Goal: Task Accomplishment & Management: Complete application form

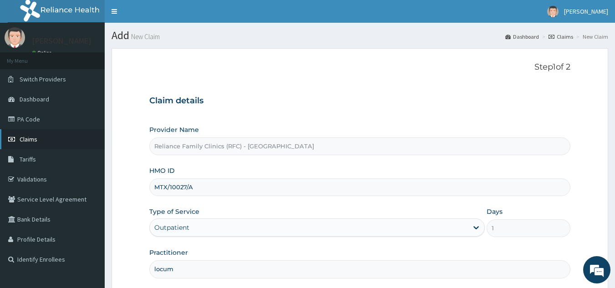
click at [38, 142] on link "Claims" at bounding box center [52, 139] width 105 height 20
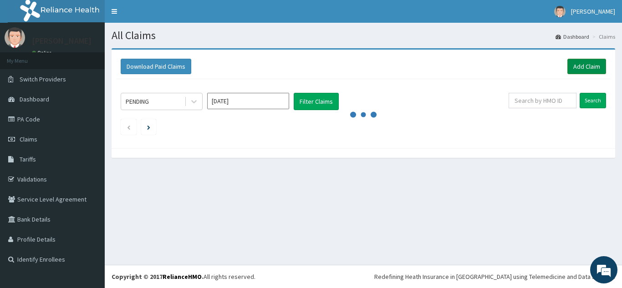
click at [582, 63] on link "Add Claim" at bounding box center [586, 66] width 39 height 15
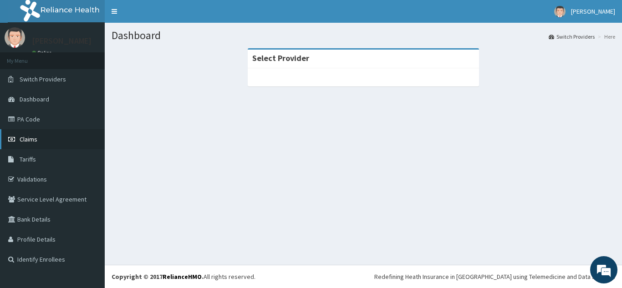
click at [34, 133] on link "Claims" at bounding box center [52, 139] width 105 height 20
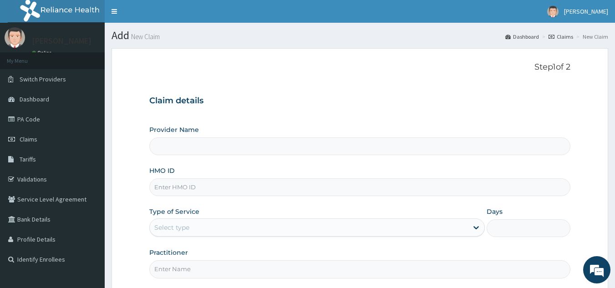
click at [224, 185] on input "HMO ID" at bounding box center [360, 187] width 422 height 18
type input "Reliance Family Clinics (RFC) - [GEOGRAPHIC_DATA]"
paste input "CWN/10051/A"
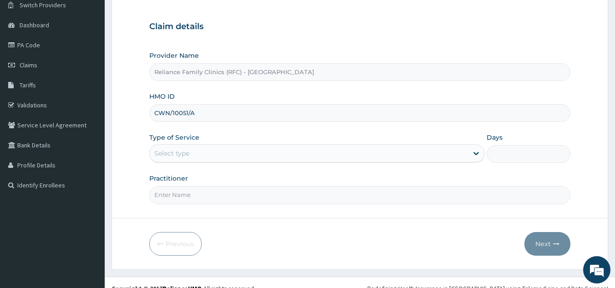
scroll to position [86, 0]
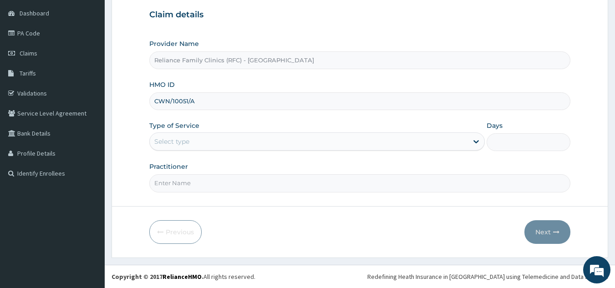
type input "CWN/10051/A"
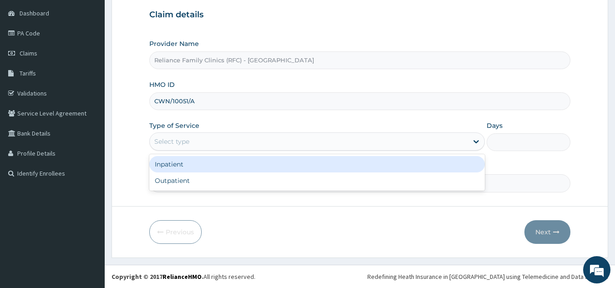
click at [239, 184] on div "Outpatient" at bounding box center [316, 181] width 335 height 16
type input "1"
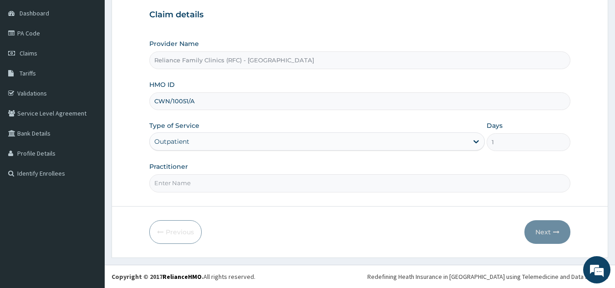
click at [251, 185] on input "Practitioner" at bounding box center [360, 183] width 422 height 18
type input "l"
type input "ngozi"
click at [554, 230] on icon "button" at bounding box center [556, 232] width 6 height 6
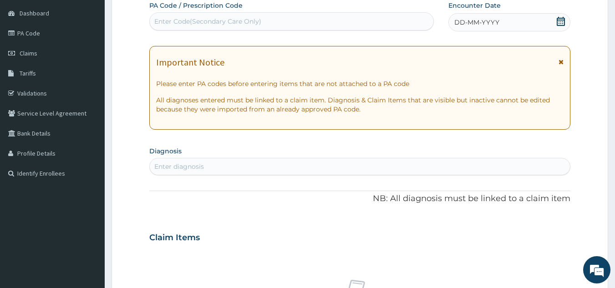
paste input "PA/B9C839"
type input "PA/B9C839"
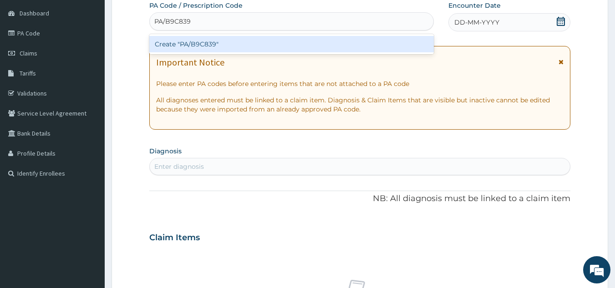
click at [319, 44] on div "Create "PA/B9C839"" at bounding box center [291, 44] width 285 height 16
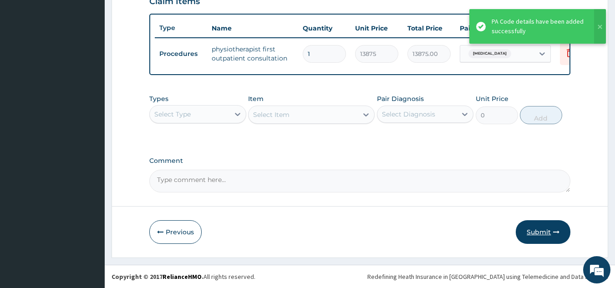
click at [539, 235] on button "Submit" at bounding box center [543, 232] width 55 height 24
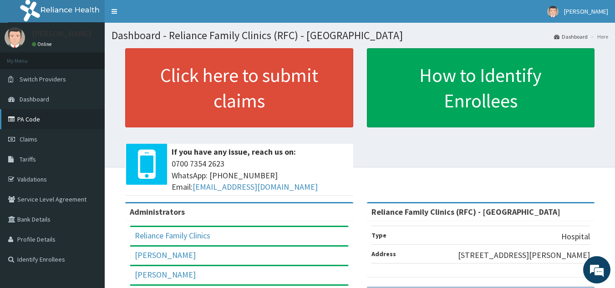
click at [38, 114] on link "PA Code" at bounding box center [52, 119] width 105 height 20
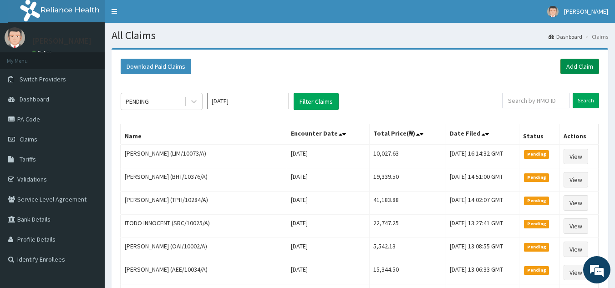
click at [579, 61] on link "Add Claim" at bounding box center [579, 66] width 39 height 15
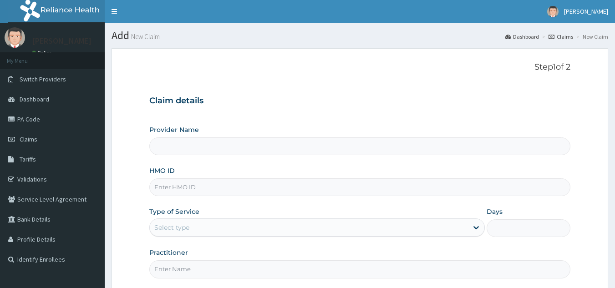
drag, startPoint x: 0, startPoint y: 0, endPoint x: 190, endPoint y: 190, distance: 268.5
click at [190, 190] on input "HMO ID" at bounding box center [360, 187] width 422 height 18
paste input "PSC/10138/A"
type input "PSC/10138/A"
type input "Reliance Family Clinics (RFC) - [GEOGRAPHIC_DATA]"
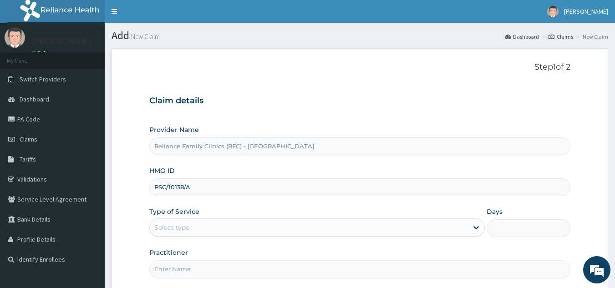
scroll to position [86, 0]
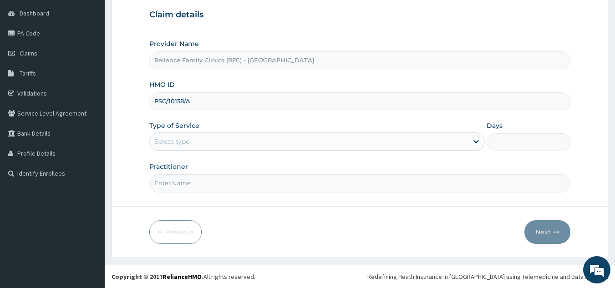
type input "PSC/10138/A"
click at [260, 158] on div "Provider Name Reliance Family Clinics (RFC) - [PERSON_NAME] ID PSC/10138/A Type…" at bounding box center [360, 115] width 422 height 153
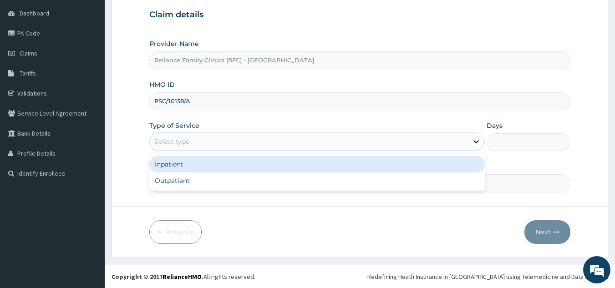
click at [245, 185] on div "Outpatient" at bounding box center [316, 181] width 335 height 16
type input "1"
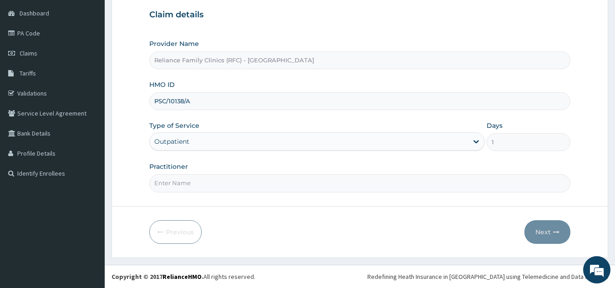
click at [254, 187] on input "Practitioner" at bounding box center [360, 183] width 422 height 18
type input "l"
type input "morka"
click at [542, 233] on button "Next" at bounding box center [547, 232] width 46 height 24
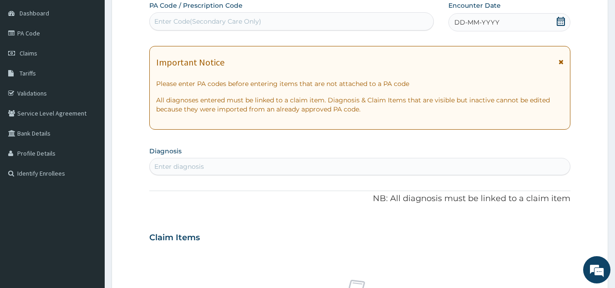
click at [501, 22] on div "DD-MM-YYYY" at bounding box center [509, 22] width 122 height 18
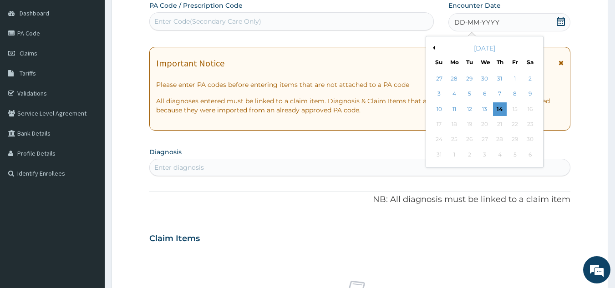
scroll to position [0, 0]
click at [471, 109] on div "12" at bounding box center [470, 109] width 14 height 14
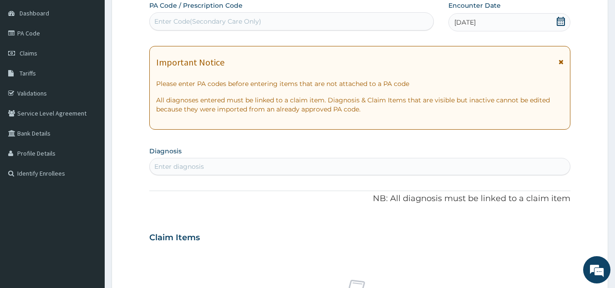
click at [234, 23] on div "Enter Code(Secondary Care Only)" at bounding box center [207, 21] width 107 height 9
paste input "PA/39DF85"
type input "PA/39DF85"
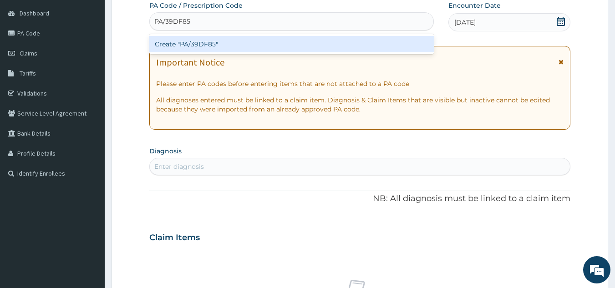
click at [273, 42] on div "Create "PA/39DF85"" at bounding box center [291, 44] width 285 height 16
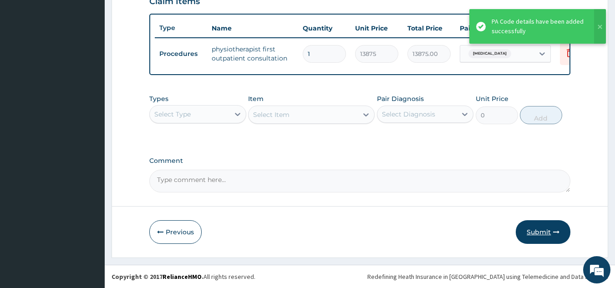
click at [539, 238] on button "Submit" at bounding box center [543, 232] width 55 height 24
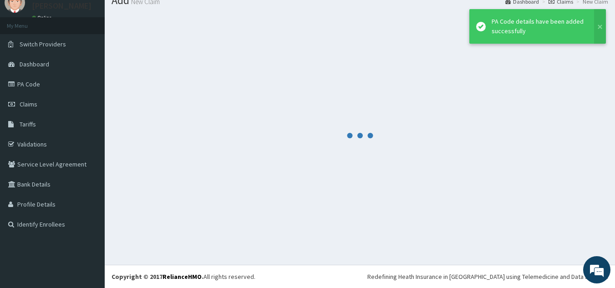
scroll to position [35, 0]
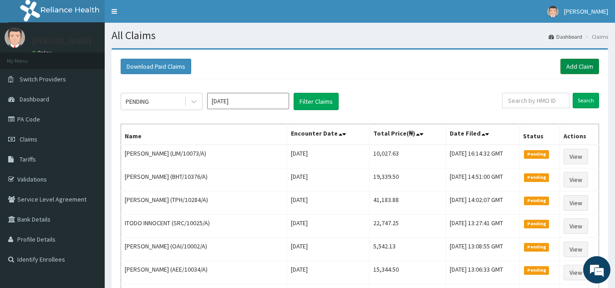
click at [582, 69] on link "Add Claim" at bounding box center [579, 66] width 39 height 15
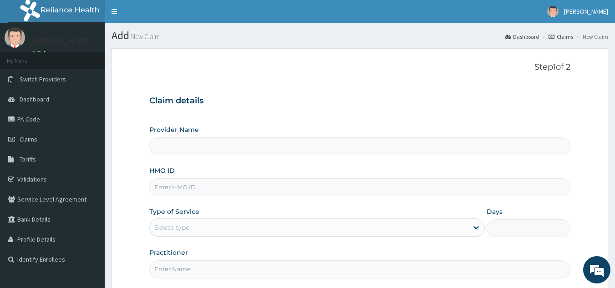
click at [185, 174] on div "HMO ID" at bounding box center [360, 181] width 422 height 30
click at [203, 186] on input "HMO ID" at bounding box center [360, 187] width 422 height 18
paste input "GRG/10001/A"
type input "GRG/10001/A"
type input "Reliance Family Clinics (RFC) - Lekki"
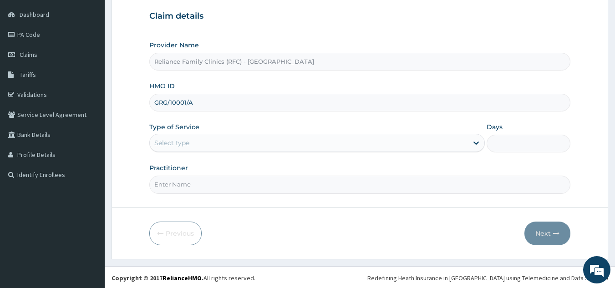
scroll to position [86, 0]
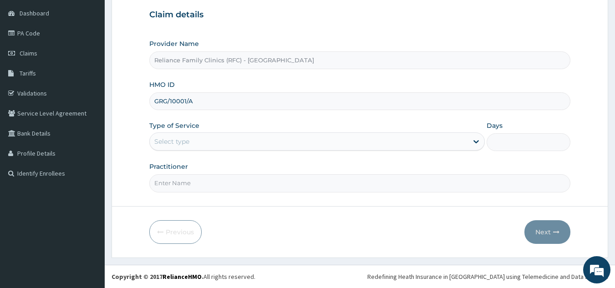
type input "GRG/10001/A"
click at [290, 159] on div "Provider Name Reliance Family Clinics (RFC) - Lekki HMO ID GRG/10001/A Type of …" at bounding box center [360, 115] width 422 height 153
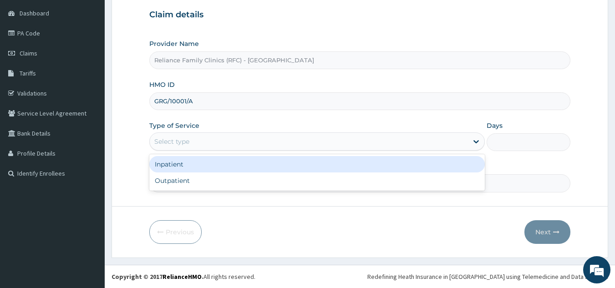
click at [288, 186] on div "Outpatient" at bounding box center [316, 181] width 335 height 16
type input "1"
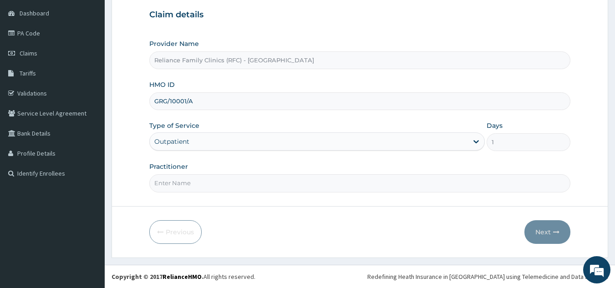
click at [295, 184] on input "Practitioner" at bounding box center [360, 183] width 422 height 18
type input "l"
type input "morka"
click at [549, 230] on button "Next" at bounding box center [547, 232] width 46 height 24
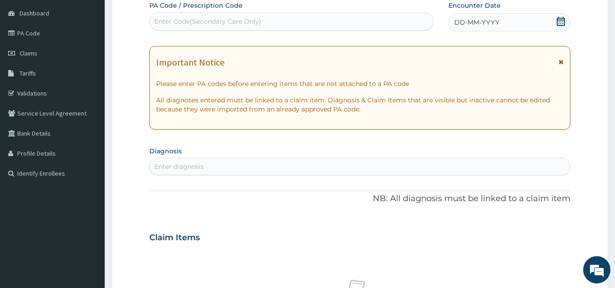
click at [503, 25] on div "DD-MM-YYYY" at bounding box center [509, 22] width 122 height 18
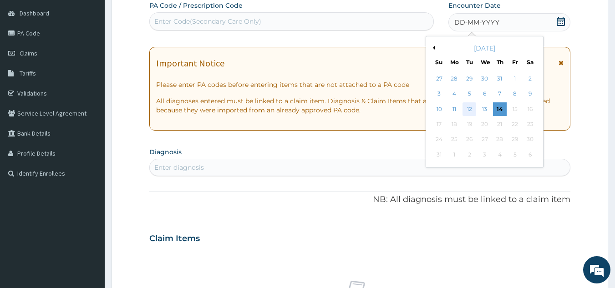
click at [471, 109] on div "12" at bounding box center [470, 109] width 14 height 14
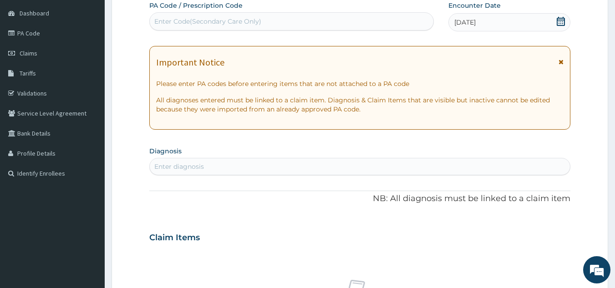
click at [522, 25] on div "[DATE]" at bounding box center [509, 22] width 122 height 18
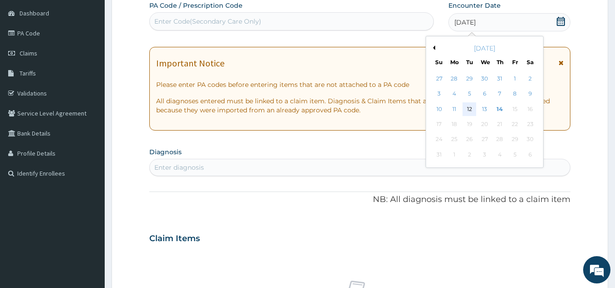
click at [469, 108] on div "12" at bounding box center [470, 109] width 14 height 14
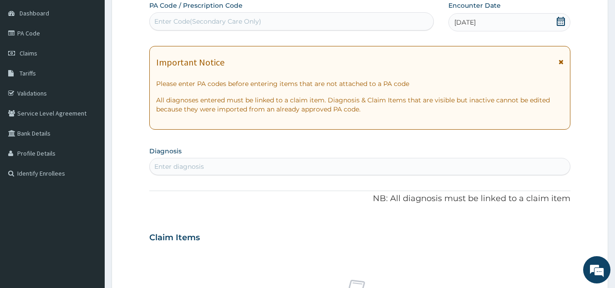
click at [320, 155] on section "Diagnosis Enter diagnosis" at bounding box center [360, 159] width 422 height 31
click at [312, 162] on div "Enter diagnosis" at bounding box center [360, 166] width 421 height 15
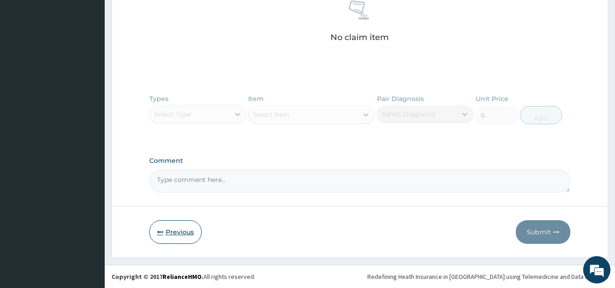
click at [177, 236] on button "Previous" at bounding box center [175, 232] width 52 height 24
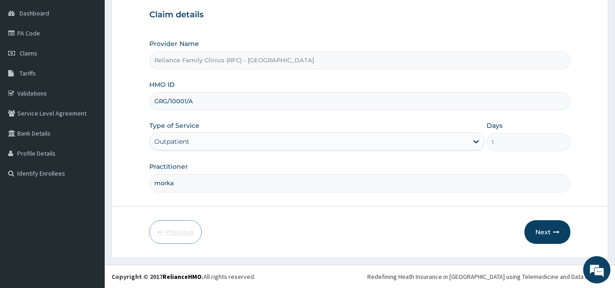
scroll to position [86, 0]
click at [246, 103] on input "GRG/10001/A" at bounding box center [360, 101] width 422 height 18
type input "G"
paste input "GRG/10001/A"
type input "GRG/10001/A"
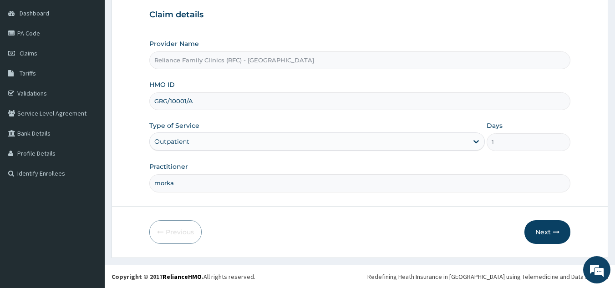
click at [547, 234] on button "Next" at bounding box center [547, 232] width 46 height 24
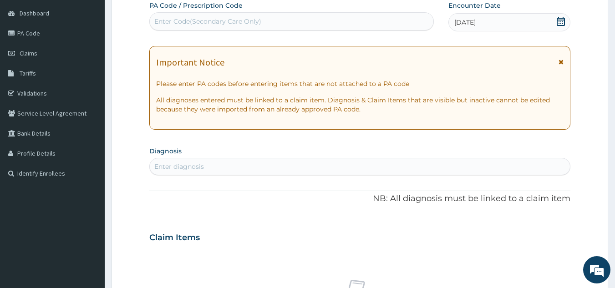
paste input "PA/37356A"
type input "PA/37356A"
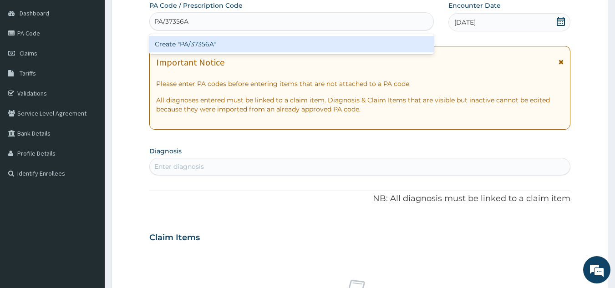
click at [281, 44] on div "Create "PA/37356A"" at bounding box center [291, 44] width 285 height 16
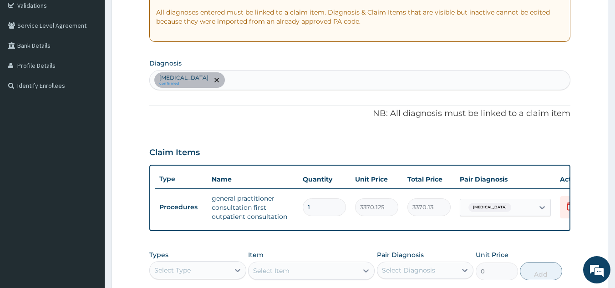
scroll to position [0, 36]
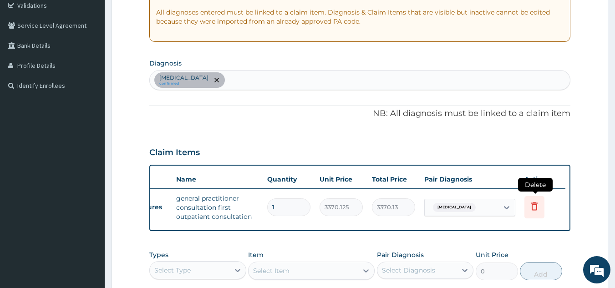
click at [528, 209] on icon at bounding box center [534, 207] width 20 height 22
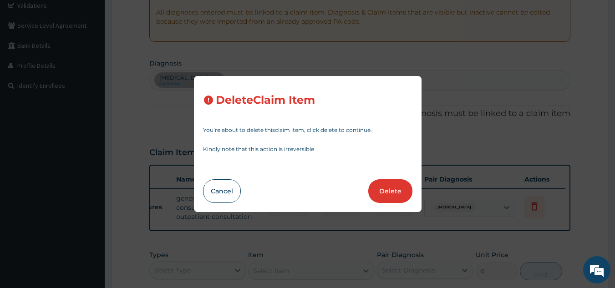
click at [398, 188] on button "Delete" at bounding box center [390, 191] width 44 height 24
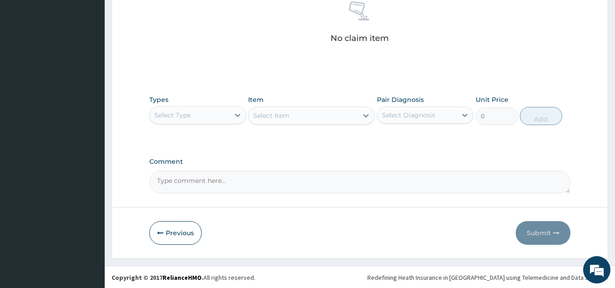
scroll to position [368, 0]
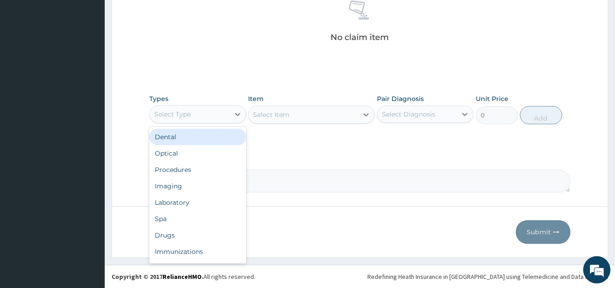
click at [220, 168] on div "Procedures" at bounding box center [197, 170] width 97 height 16
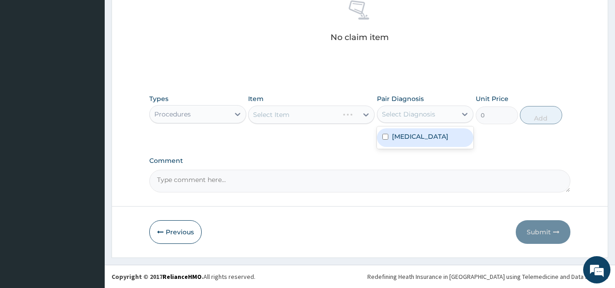
click at [438, 141] on div "Pain in lower limb" at bounding box center [425, 137] width 97 height 19
checkbox input "true"
click at [340, 113] on div "Select Item" at bounding box center [311, 115] width 127 height 18
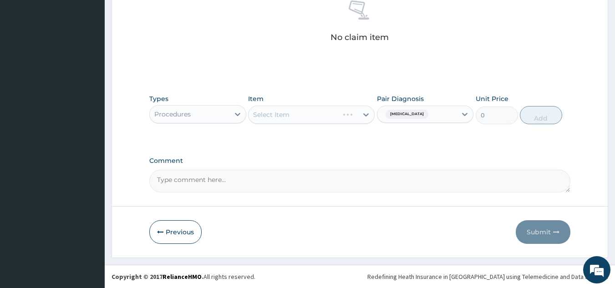
click at [331, 120] on div "Select Item" at bounding box center [311, 115] width 127 height 18
click at [326, 180] on textarea "Comment" at bounding box center [360, 181] width 422 height 23
click at [331, 122] on div "Select Item" at bounding box center [311, 115] width 127 height 18
click at [340, 118] on div "Select Item" at bounding box center [311, 115] width 127 height 18
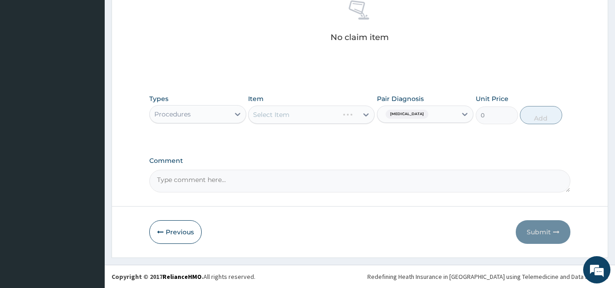
click at [320, 120] on div "Select Item" at bounding box center [311, 115] width 127 height 18
click at [321, 113] on div "Select Item" at bounding box center [311, 115] width 127 height 18
click at [321, 126] on div "Types Procedures Item Select Item Pair Diagnosis Pain in lower limb Unit Price …" at bounding box center [360, 109] width 422 height 39
click at [328, 124] on div "Item Select Item" at bounding box center [311, 109] width 127 height 30
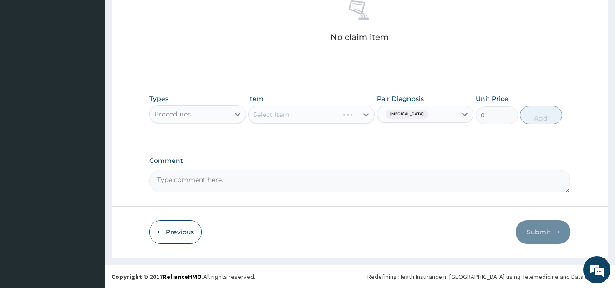
click at [321, 118] on div "Select Item" at bounding box center [311, 115] width 127 height 18
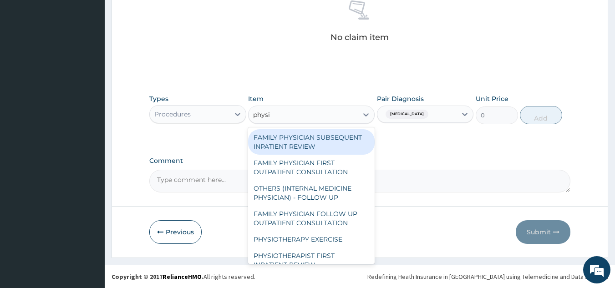
type input "physio"
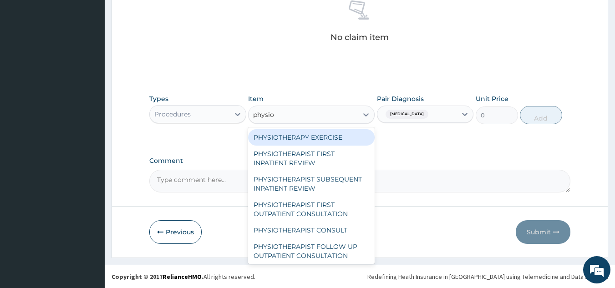
click at [342, 204] on div "PHYSIOTHERAPIST FIRST OUTPATIENT CONSULTATION" at bounding box center [311, 209] width 127 height 25
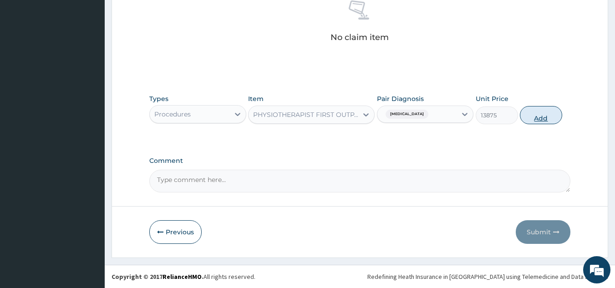
click at [561, 113] on button "Add" at bounding box center [541, 115] width 42 height 18
type input "0"
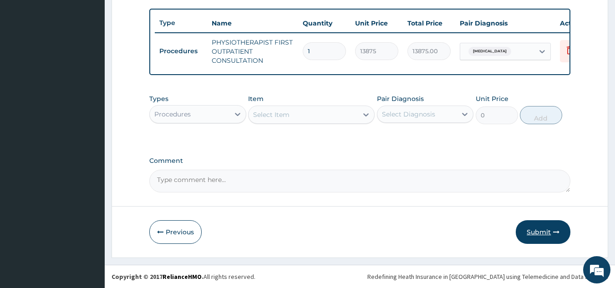
click at [536, 238] on button "Submit" at bounding box center [543, 232] width 55 height 24
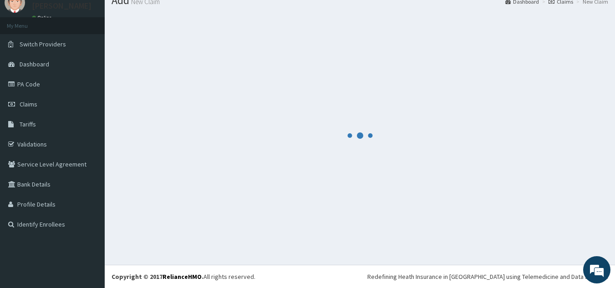
scroll to position [337, 0]
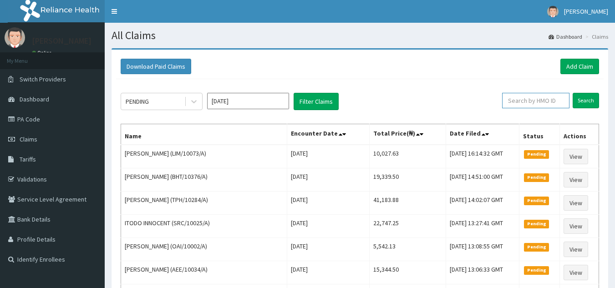
click at [545, 100] on input "text" at bounding box center [535, 100] width 67 height 15
paste input "JYS/10028/A"
type input "JYS/10028/A"
click at [580, 62] on link "Add Claim" at bounding box center [579, 66] width 39 height 15
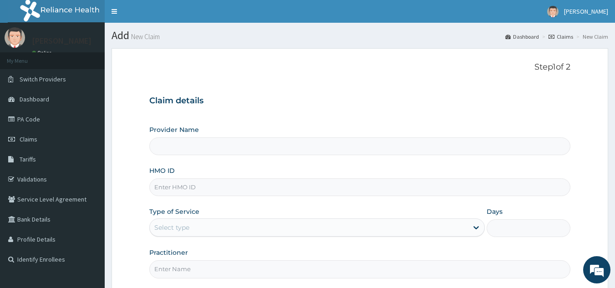
type input "Reliance Family Clinics (RFC) - [GEOGRAPHIC_DATA]"
click at [272, 187] on input "HMO ID" at bounding box center [360, 187] width 422 height 18
paste input "JYS/10028/A"
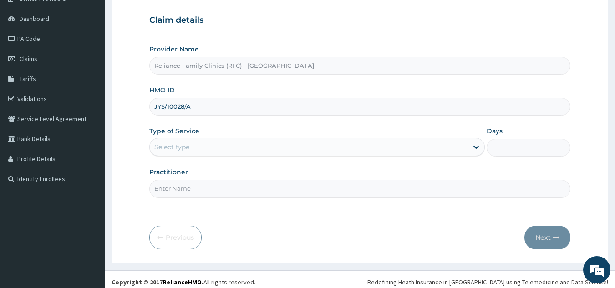
scroll to position [86, 0]
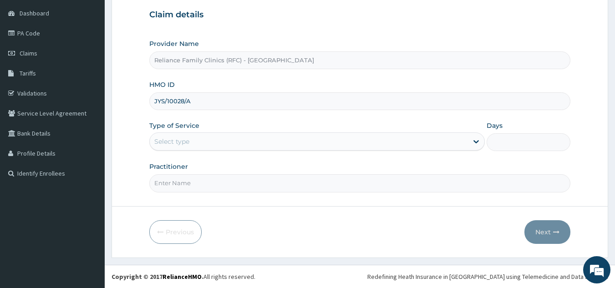
type input "JYS/10028/A"
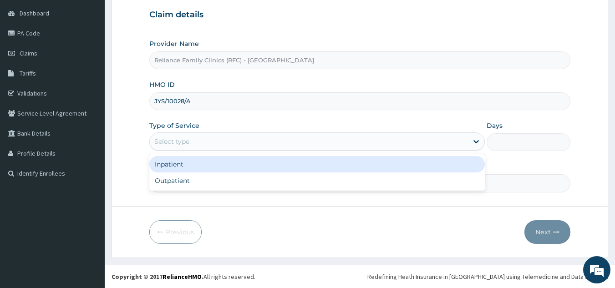
click at [252, 183] on div "Outpatient" at bounding box center [316, 181] width 335 height 16
type input "1"
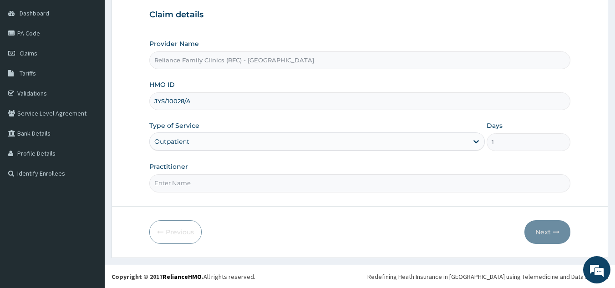
click at [267, 187] on input "Practitioner" at bounding box center [360, 183] width 422 height 18
type input "l"
type input "morka"
click at [546, 226] on button "Next" at bounding box center [547, 232] width 46 height 24
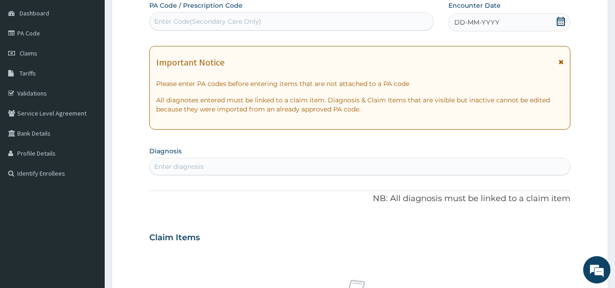
scroll to position [0, 0]
click at [239, 25] on div "Enter Code(Secondary Care Only)" at bounding box center [207, 21] width 107 height 9
paste input "PA/CE9EBD"
type input "PA/CE9EBD"
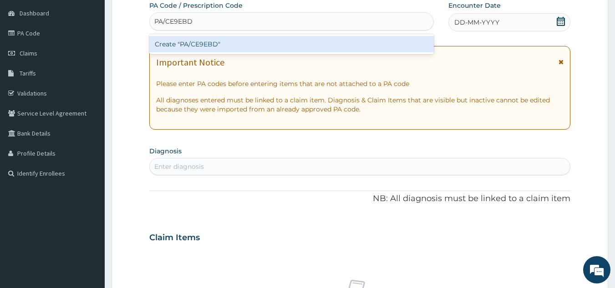
click at [256, 45] on div "Create "PA/CE9EBD"" at bounding box center [291, 44] width 285 height 16
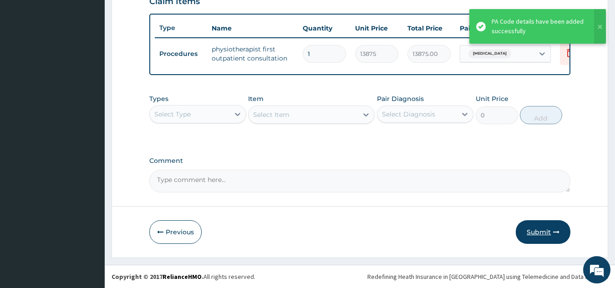
click at [544, 236] on button "Submit" at bounding box center [543, 232] width 55 height 24
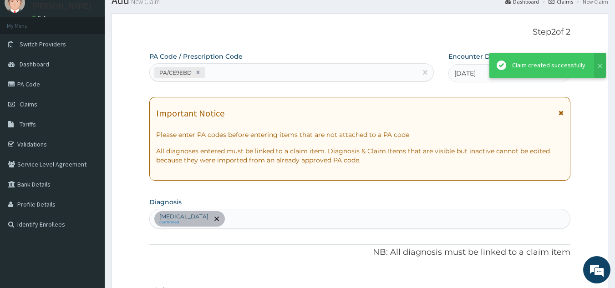
scroll to position [332, 0]
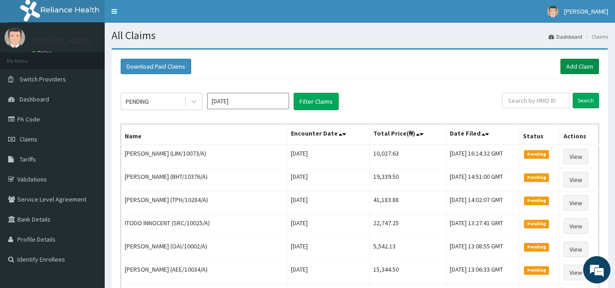
click at [575, 69] on link "Add Claim" at bounding box center [579, 66] width 39 height 15
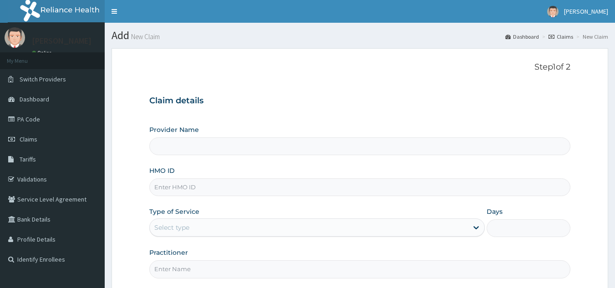
click at [233, 196] on input "HMO ID" at bounding box center [360, 187] width 422 height 18
type input "DOA/10047/A"
type input "Reliance Family Clinics (RFC) - Lekki"
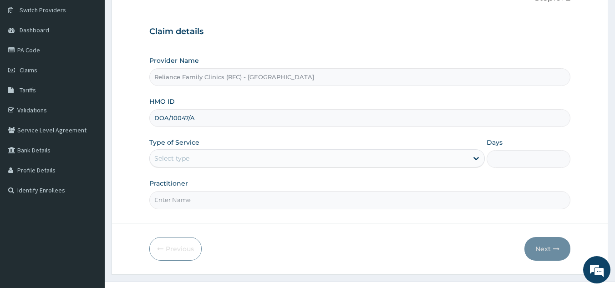
scroll to position [86, 0]
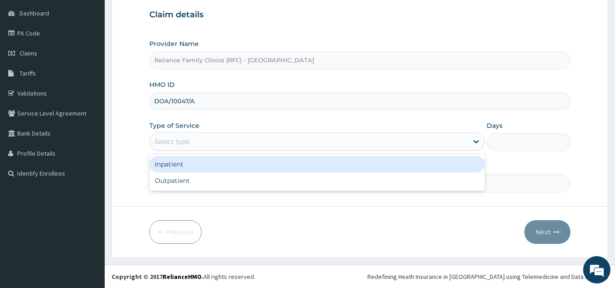
click at [252, 180] on div "Outpatient" at bounding box center [316, 181] width 335 height 16
type input "1"
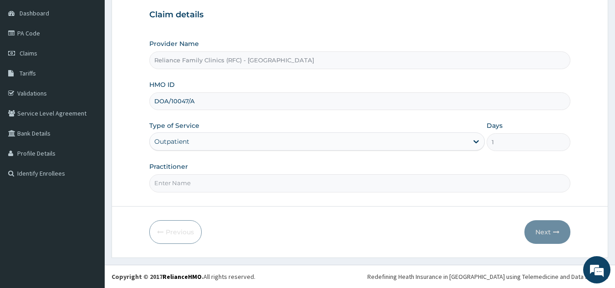
click at [259, 190] on input "Practitioner" at bounding box center [360, 183] width 422 height 18
type input "l"
type input "morka"
click at [547, 225] on button "Next" at bounding box center [547, 232] width 46 height 24
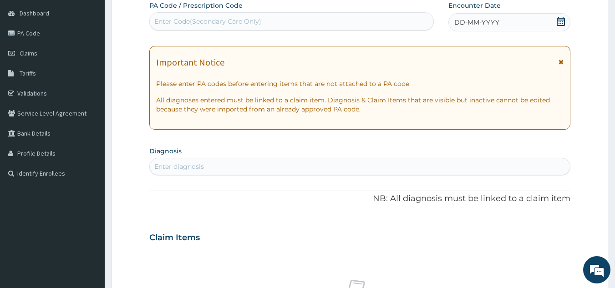
click at [491, 23] on span "DD-MM-YYYY" at bounding box center [476, 22] width 45 height 9
paste input "PA/731BAC"
type input "PA/731BAC"
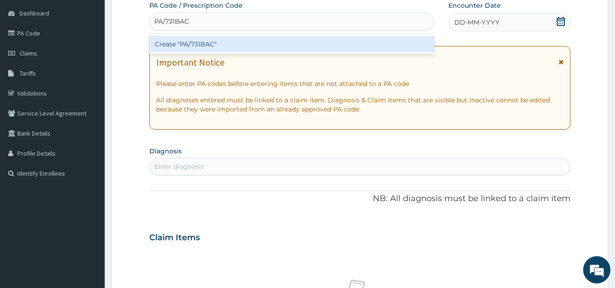
click at [301, 41] on div "Create "PA/731BAC"" at bounding box center [291, 44] width 285 height 16
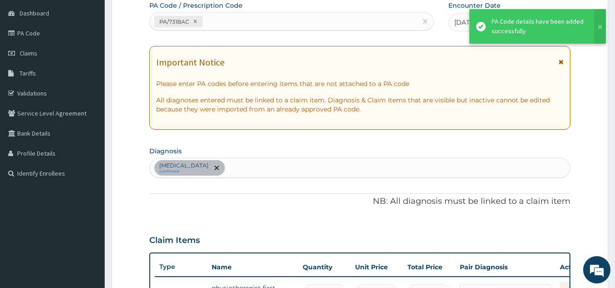
scroll to position [100, 0]
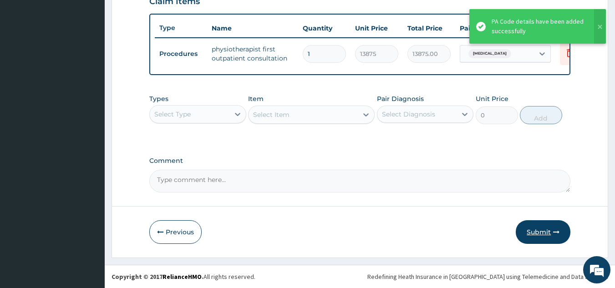
click at [546, 230] on button "Submit" at bounding box center [543, 232] width 55 height 24
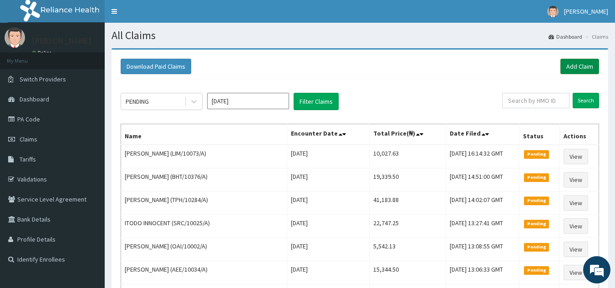
click at [594, 67] on link "Add Claim" at bounding box center [579, 66] width 39 height 15
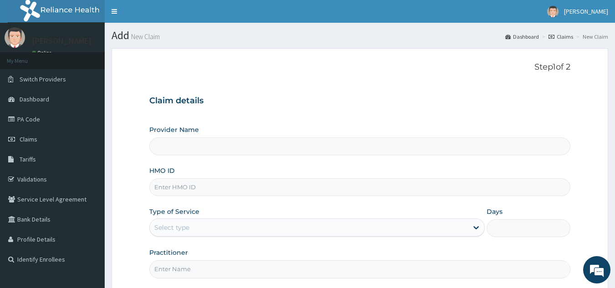
type input "SKP/10185/A"
type input "Reliance Family Clinics (RFC) - [GEOGRAPHIC_DATA]"
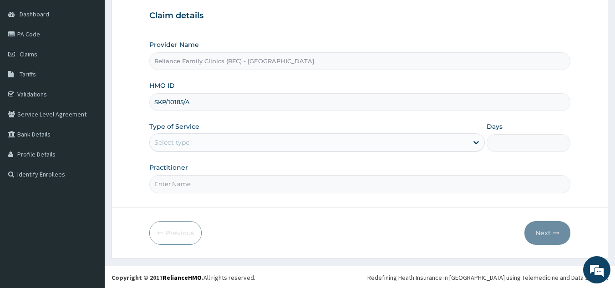
type input "SKP/10185/A"
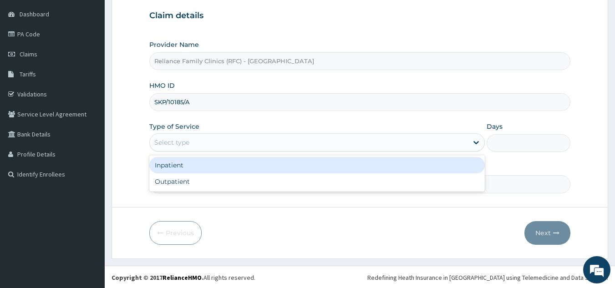
click at [235, 184] on div "Outpatient" at bounding box center [316, 181] width 335 height 16
type input "1"
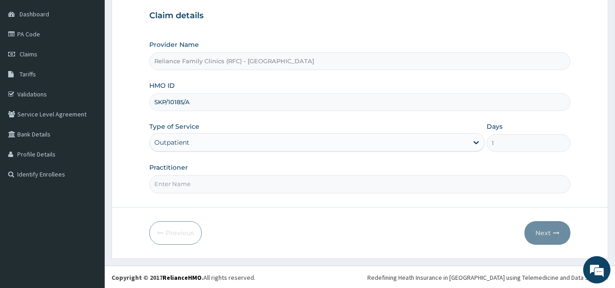
click at [250, 186] on input "Practitioner" at bounding box center [360, 184] width 422 height 18
type input "l"
click at [331, 186] on input "Practitioner" at bounding box center [360, 184] width 422 height 18
type input "ngozi"
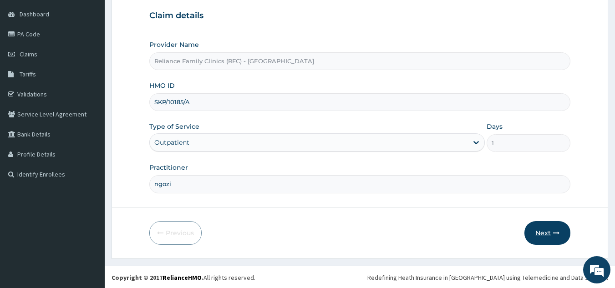
click at [548, 229] on button "Next" at bounding box center [547, 233] width 46 height 24
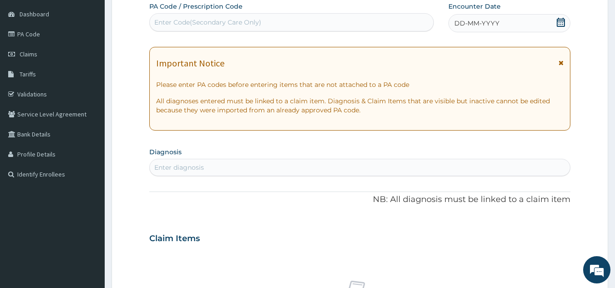
click at [509, 31] on div "DD-MM-YYYY" at bounding box center [509, 23] width 122 height 18
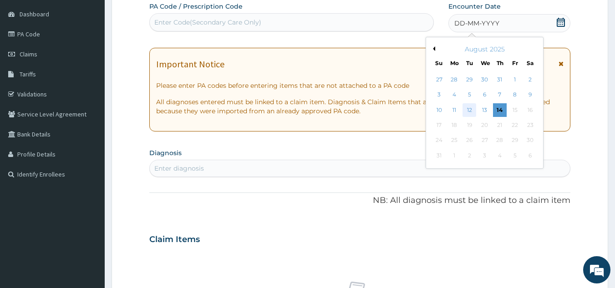
click at [468, 107] on div "12" at bounding box center [470, 110] width 14 height 14
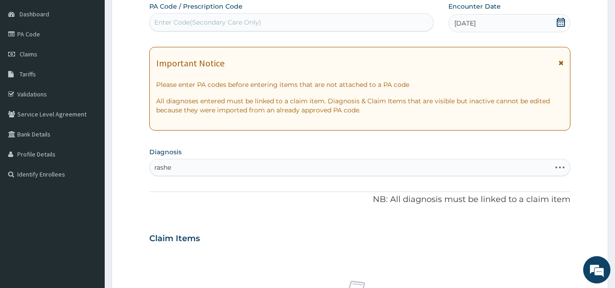
type input "rashes"
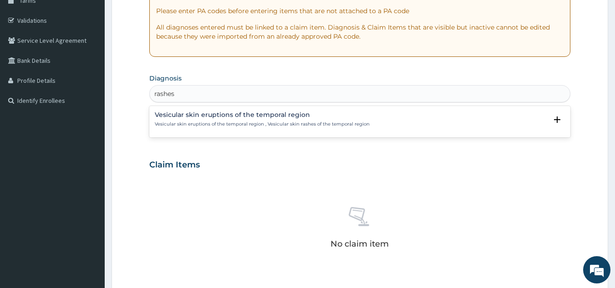
scroll to position [166, 0]
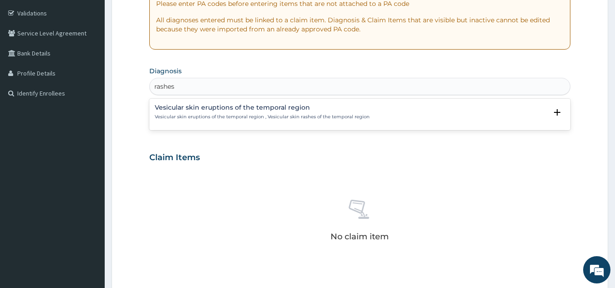
click at [257, 108] on h4 "Vesicular skin eruptions of the temporal region" at bounding box center [262, 107] width 215 height 7
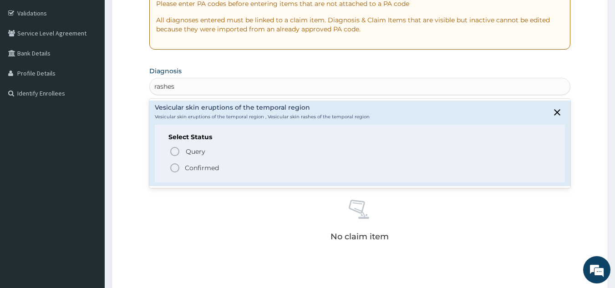
click at [232, 171] on span "Confirmed" at bounding box center [360, 168] width 382 height 11
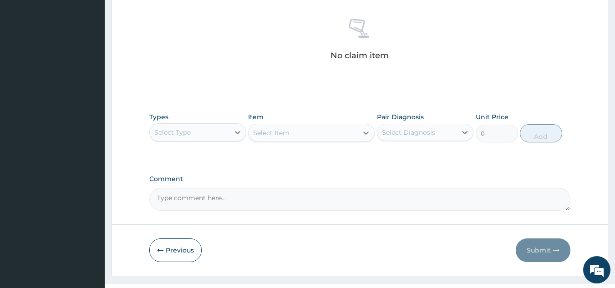
scroll to position [368, 0]
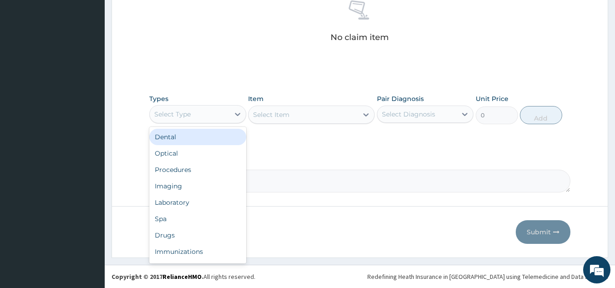
click at [218, 170] on div "Procedures" at bounding box center [197, 170] width 97 height 16
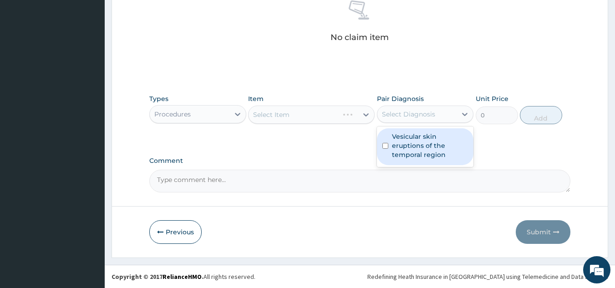
click at [427, 142] on label "Vesicular skin eruptions of the temporal region" at bounding box center [430, 145] width 76 height 27
checkbox input "true"
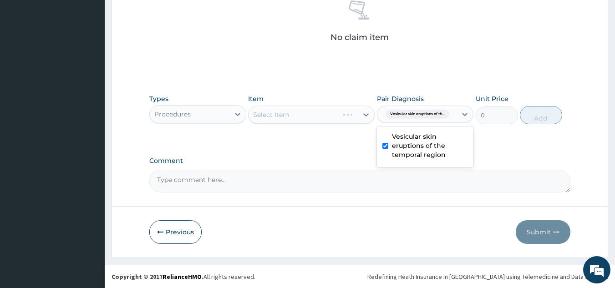
click at [330, 113] on div "Select Item" at bounding box center [311, 115] width 127 height 18
click at [343, 117] on div "Select Item" at bounding box center [311, 115] width 127 height 18
click at [342, 121] on div "Select Item" at bounding box center [311, 115] width 127 height 18
click at [328, 116] on div "Select Item" at bounding box center [311, 115] width 127 height 18
click at [338, 120] on div "Select Item" at bounding box center [311, 115] width 127 height 18
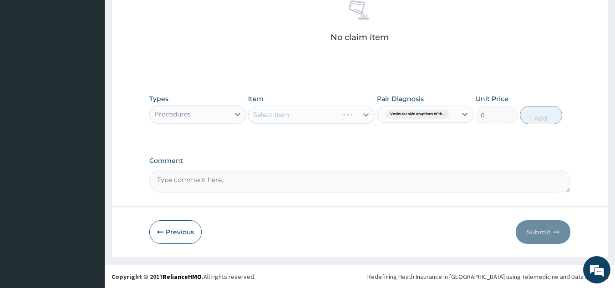
click at [331, 128] on div "Types Procedures Item Select Item Pair Diagnosis Vesicular skin eruptions of th…" at bounding box center [360, 109] width 422 height 39
click at [335, 117] on div "Select Item" at bounding box center [311, 115] width 127 height 18
click at [339, 123] on div "Select Item" at bounding box center [311, 115] width 127 height 18
click at [318, 129] on div "Types Procedures Item Select Item Pair Diagnosis Vesicular skin eruptions of th…" at bounding box center [360, 116] width 422 height 53
click at [327, 121] on div "Select Item" at bounding box center [311, 115] width 127 height 18
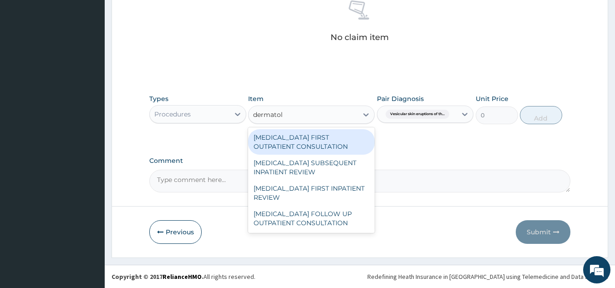
type input "dermatolo"
click at [339, 147] on div "DERMATOLOGIST FIRST OUTPATIENT CONSULTATION" at bounding box center [311, 141] width 127 height 25
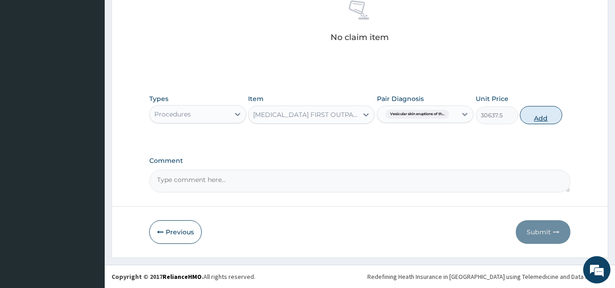
click at [544, 120] on button "Add" at bounding box center [541, 115] width 42 height 18
type input "0"
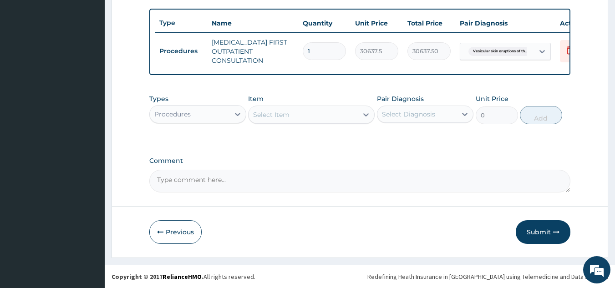
click at [539, 232] on button "Submit" at bounding box center [543, 232] width 55 height 24
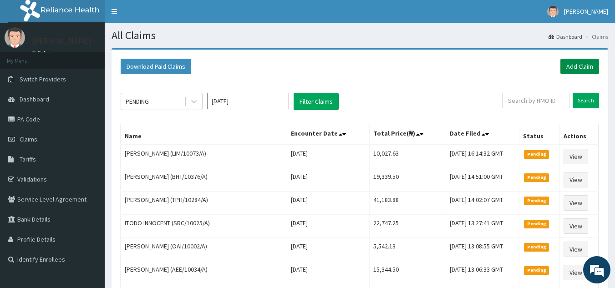
click at [579, 68] on link "Add Claim" at bounding box center [579, 66] width 39 height 15
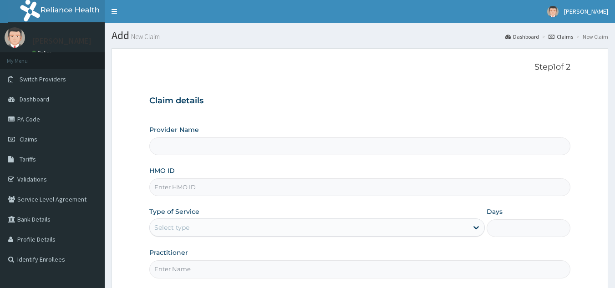
click at [233, 193] on input "HMO ID" at bounding box center [360, 187] width 422 height 18
paste input "SKP/10185/A"
type input "SKP/10185/A"
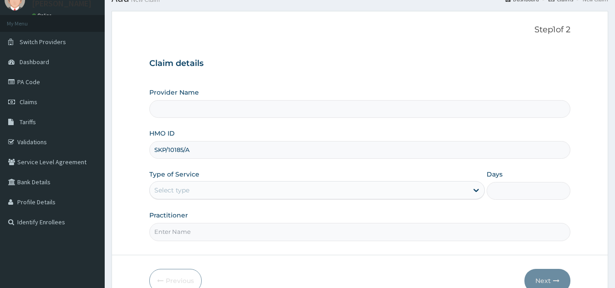
type input "Reliance Family Clinics (RFC) - [GEOGRAPHIC_DATA]"
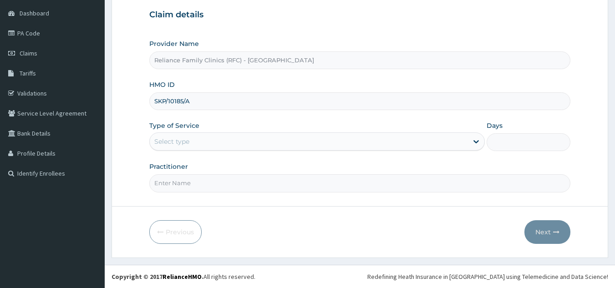
type input "SKP/10185/A"
click at [254, 202] on form "Step 1 of 2 Claim details Provider Name Reliance Family Clinics (RFC) - Lekki H…" at bounding box center [360, 110] width 497 height 296
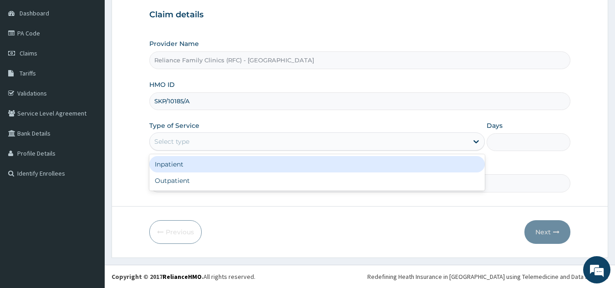
click at [261, 184] on div "Outpatient" at bounding box center [316, 181] width 335 height 16
type input "1"
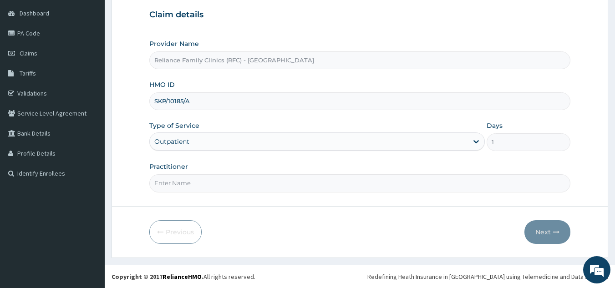
click at [269, 186] on input "Practitioner" at bounding box center [360, 183] width 422 height 18
click at [335, 201] on form "Step 1 of 2 Claim details Provider Name Reliance Family Clinics (RFC) - Lekki H…" at bounding box center [360, 110] width 497 height 296
click at [359, 182] on input "Practitioner" at bounding box center [360, 183] width 422 height 18
type input "l"
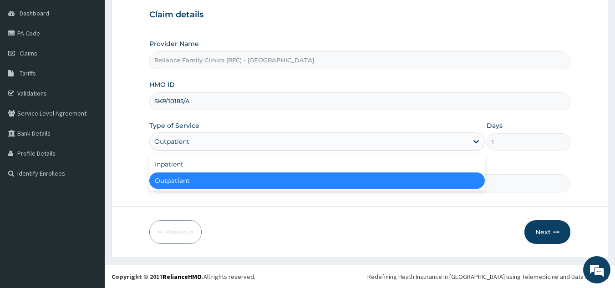
click at [316, 186] on div "Outpatient" at bounding box center [316, 181] width 335 height 16
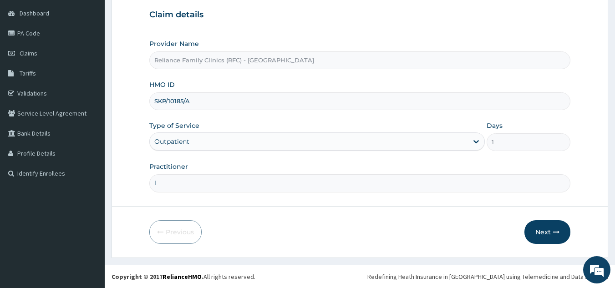
click at [322, 184] on input "l" at bounding box center [360, 183] width 422 height 18
click at [405, 205] on form "Step 1 of 2 Claim details Provider Name Reliance Family Clinics (RFC) - Lekki H…" at bounding box center [360, 110] width 497 height 296
click at [213, 104] on input "SKP/10185/" at bounding box center [360, 101] width 422 height 18
type input "S"
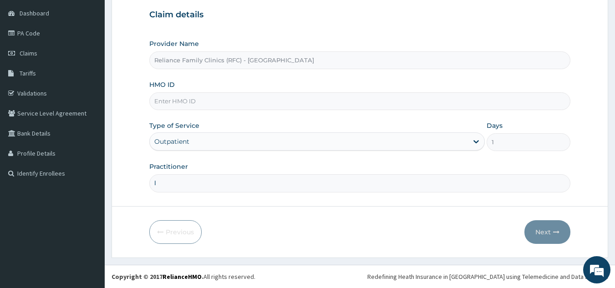
type input "v"
paste input "ACQ/10199/A"
type input "ACQ/10199/A"
click at [257, 186] on input "l" at bounding box center [360, 183] width 422 height 18
type input "ngozi"
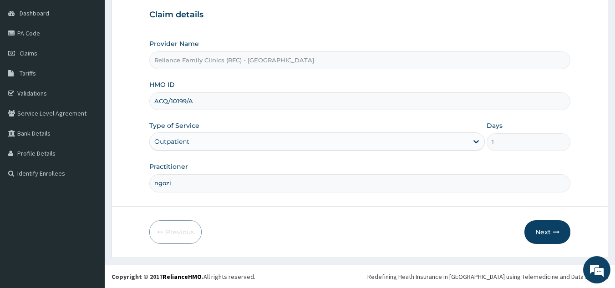
click at [546, 235] on button "Next" at bounding box center [547, 232] width 46 height 24
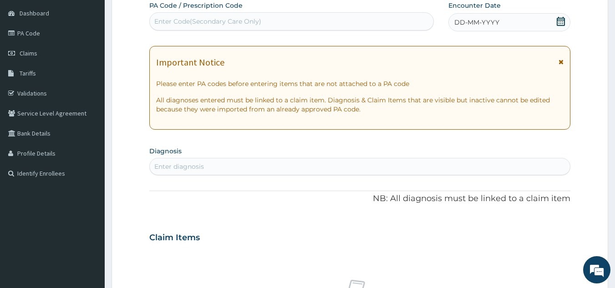
click at [506, 26] on div "DD-MM-YYYY" at bounding box center [509, 22] width 122 height 18
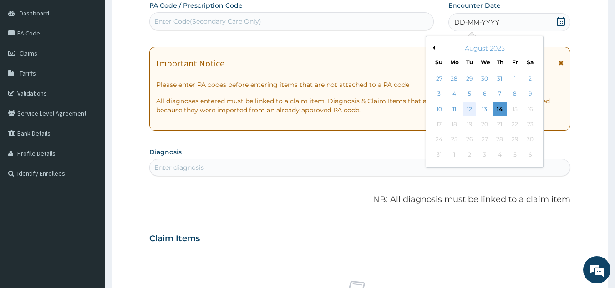
click at [469, 109] on div "12" at bounding box center [470, 109] width 14 height 14
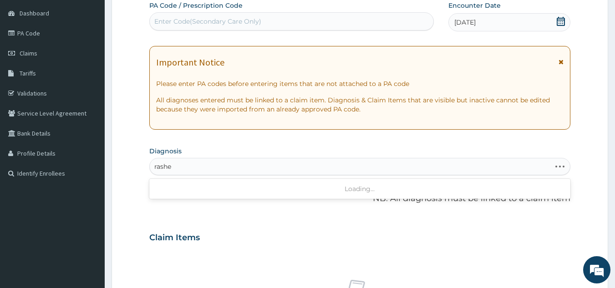
type input "rashes"
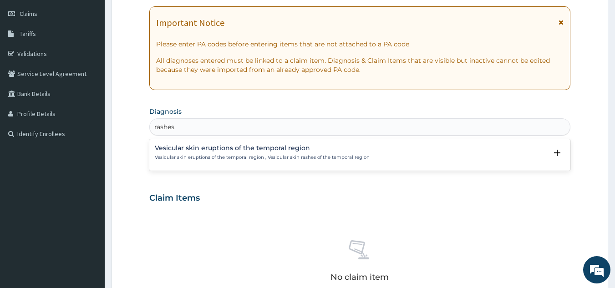
scroll to position [132, 0]
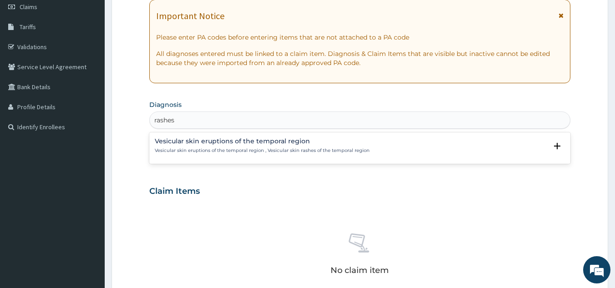
click at [228, 151] on p "Vesicular skin eruptions of the temporal region , Vesicular skin rashes of the …" at bounding box center [262, 150] width 215 height 6
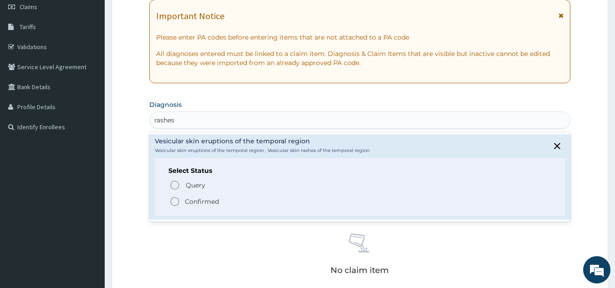
click at [219, 200] on span "Confirmed" at bounding box center [360, 201] width 382 height 11
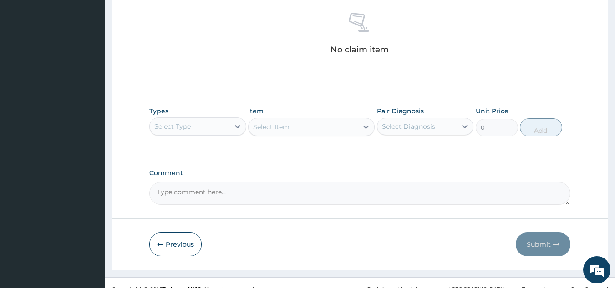
scroll to position [368, 0]
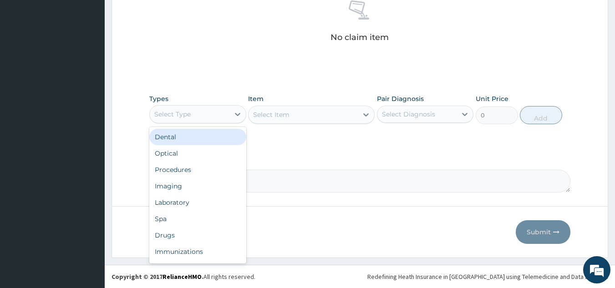
click at [214, 171] on div "Procedures" at bounding box center [197, 170] width 97 height 16
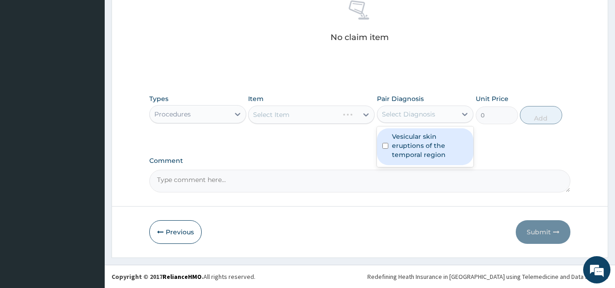
click at [418, 141] on label "Vesicular skin eruptions of the temporal region" at bounding box center [430, 145] width 76 height 27
checkbox input "true"
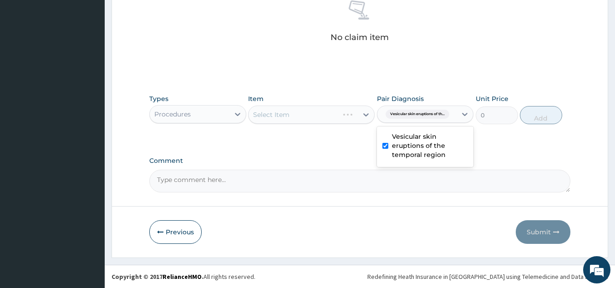
click at [329, 114] on div "Select Item" at bounding box center [311, 115] width 127 height 18
click at [334, 115] on div "Select Item" at bounding box center [311, 115] width 127 height 18
click at [335, 123] on div "Select Item" at bounding box center [311, 115] width 127 height 18
click at [329, 119] on div "Select Item" at bounding box center [311, 115] width 127 height 18
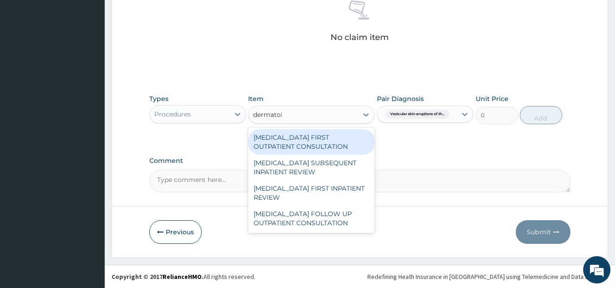
type input "dermatolo"
click at [319, 138] on div "[MEDICAL_DATA] FIRST OUTPATIENT CONSULTATION" at bounding box center [311, 141] width 127 height 25
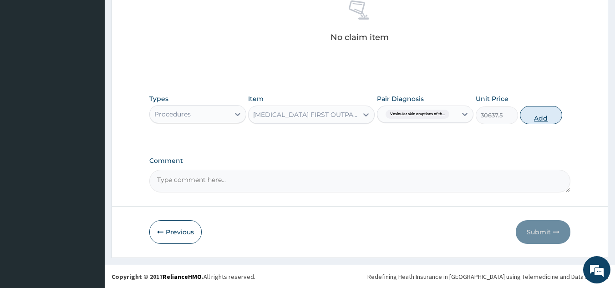
click at [539, 117] on button "Add" at bounding box center [541, 115] width 42 height 18
type input "0"
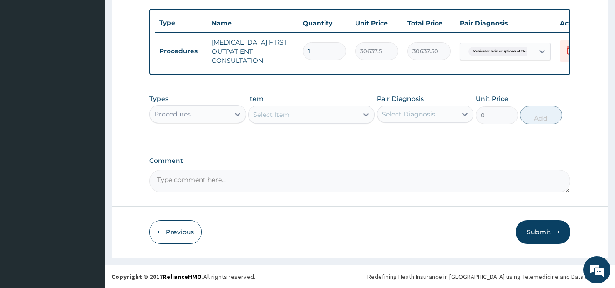
click at [553, 227] on button "Submit" at bounding box center [543, 232] width 55 height 24
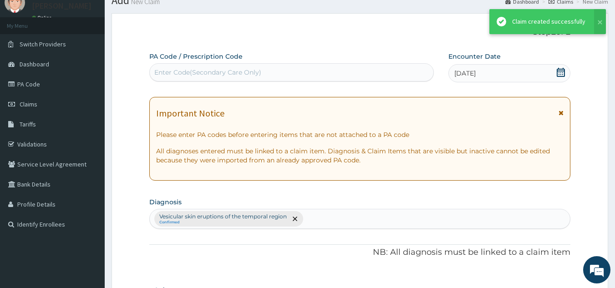
scroll to position [337, 0]
